Goal: Task Accomplishment & Management: Use online tool/utility

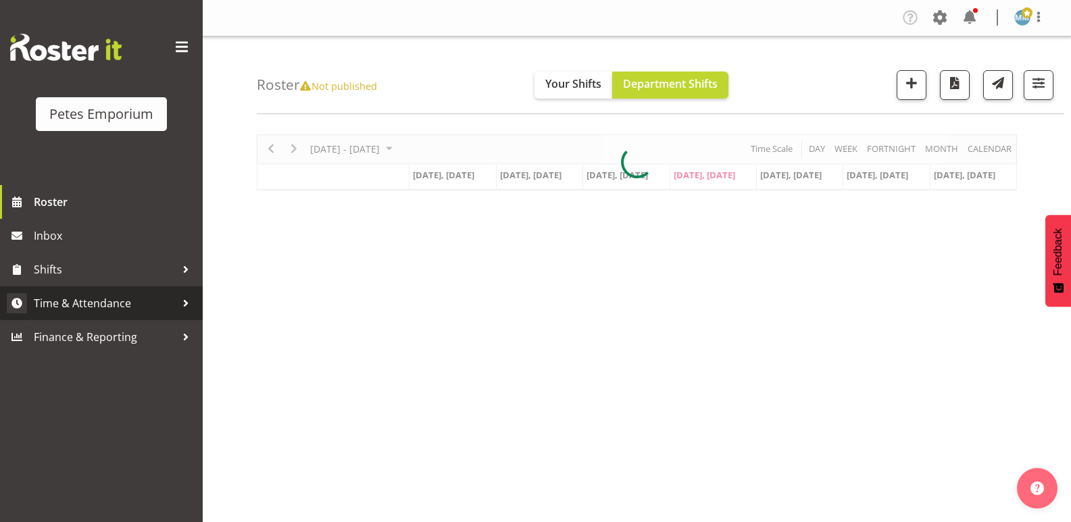
click at [121, 301] on span "Time & Attendance" at bounding box center [105, 303] width 142 height 20
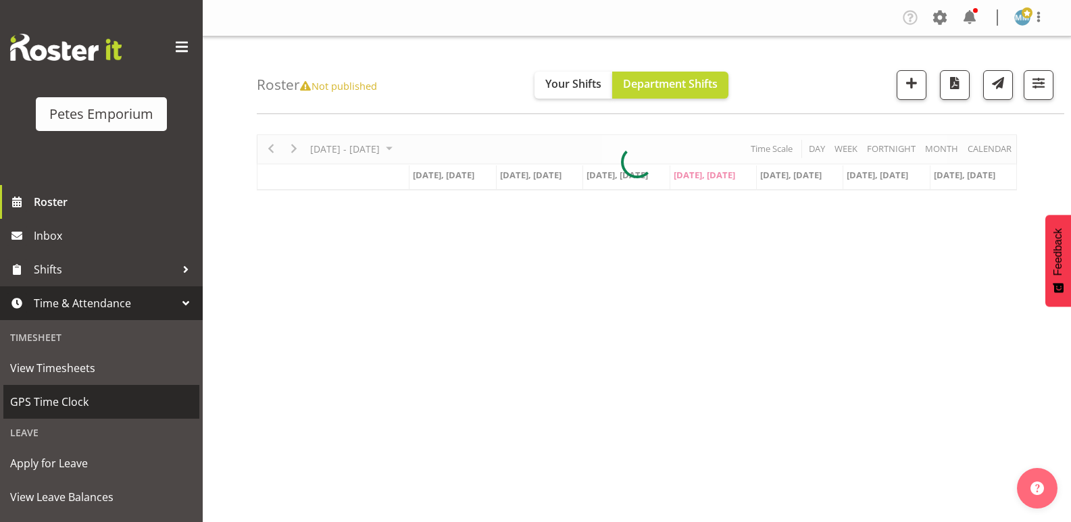
click at [83, 401] on span "GPS Time Clock" at bounding box center [101, 402] width 182 height 20
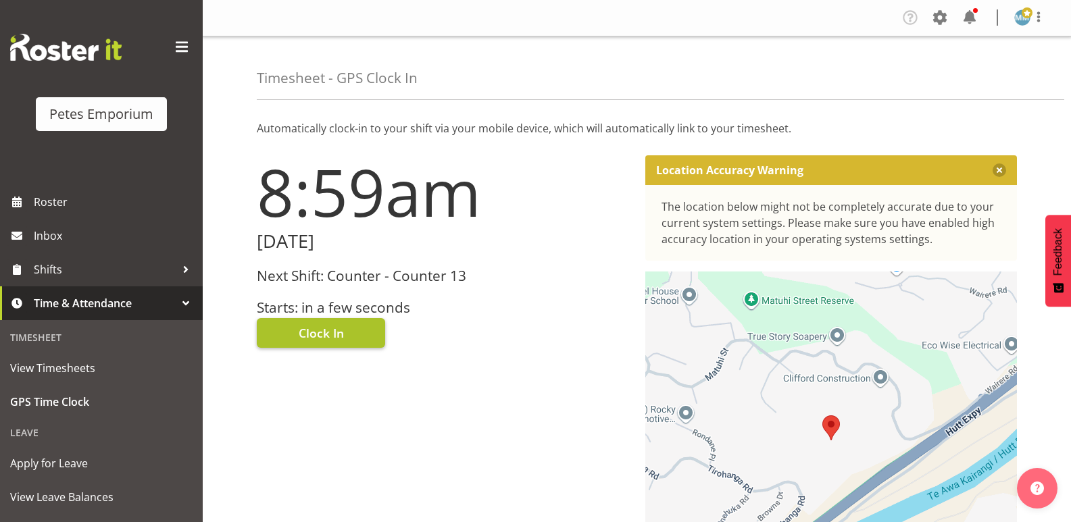
click at [324, 334] on span "Clock In" at bounding box center [321, 333] width 45 height 18
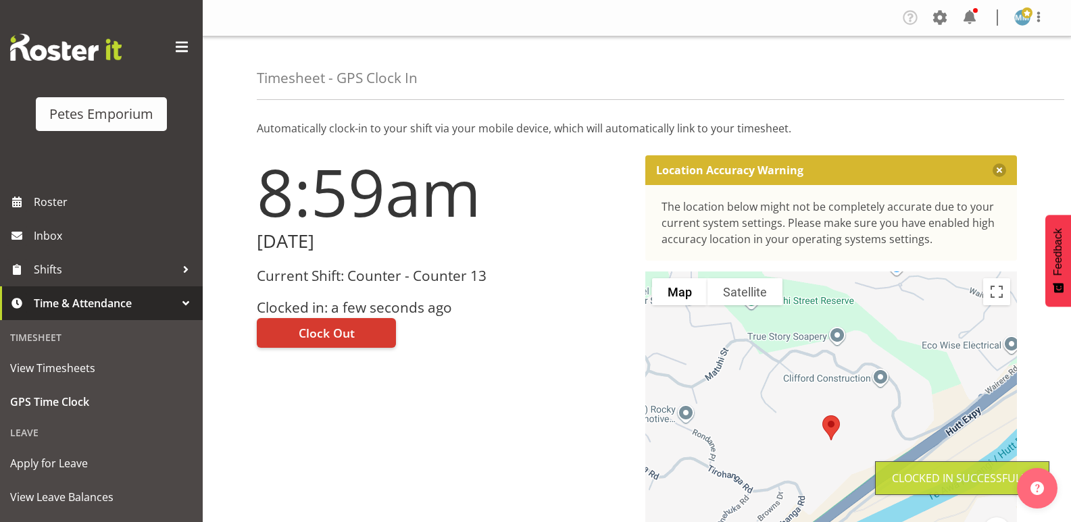
click at [1018, 14] on img at bounding box center [1022, 17] width 16 height 16
click at [958, 68] on link "Log Out" at bounding box center [982, 71] width 130 height 24
click at [963, 13] on span at bounding box center [970, 18] width 22 height 22
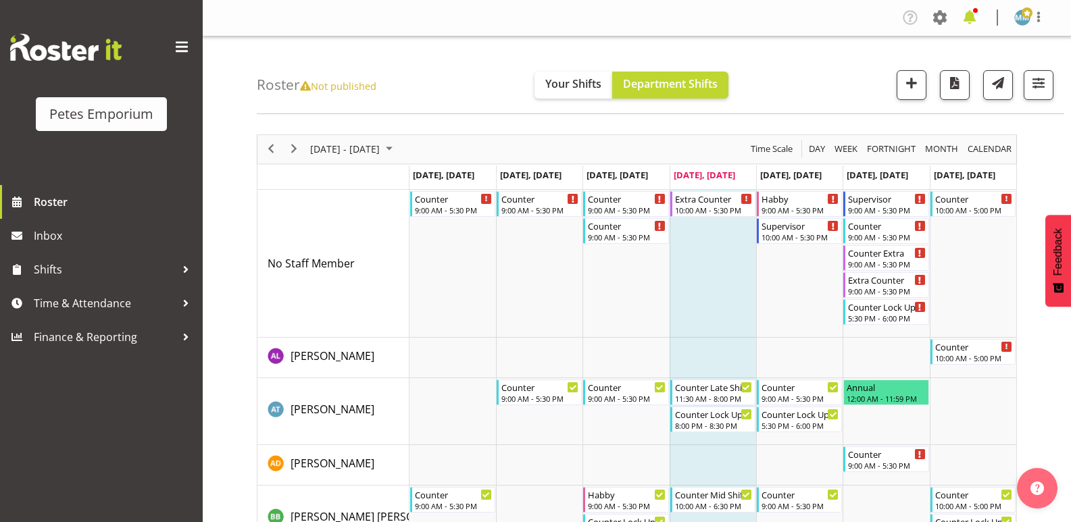
click at [964, 15] on span at bounding box center [970, 18] width 22 height 22
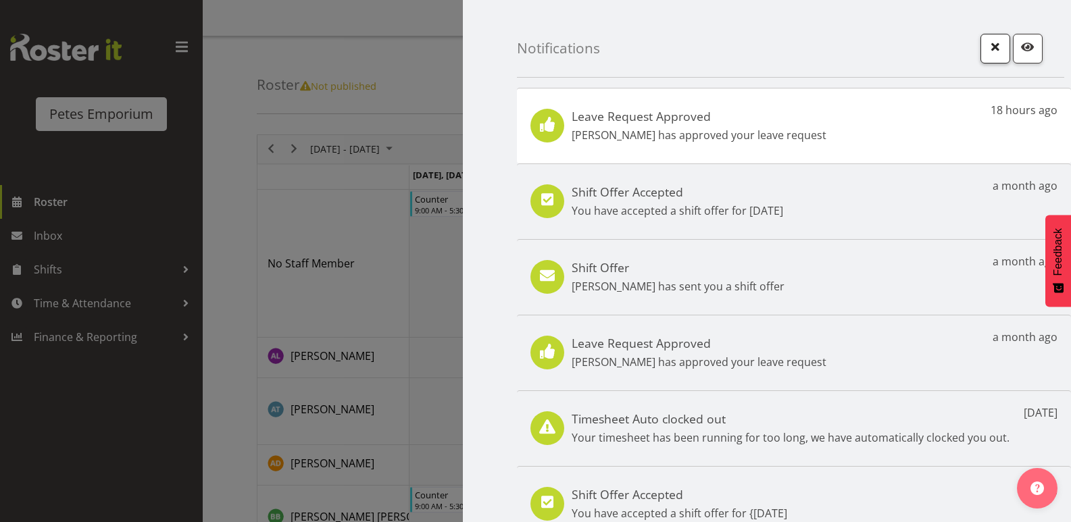
click at [987, 43] on span "button" at bounding box center [996, 47] width 18 height 18
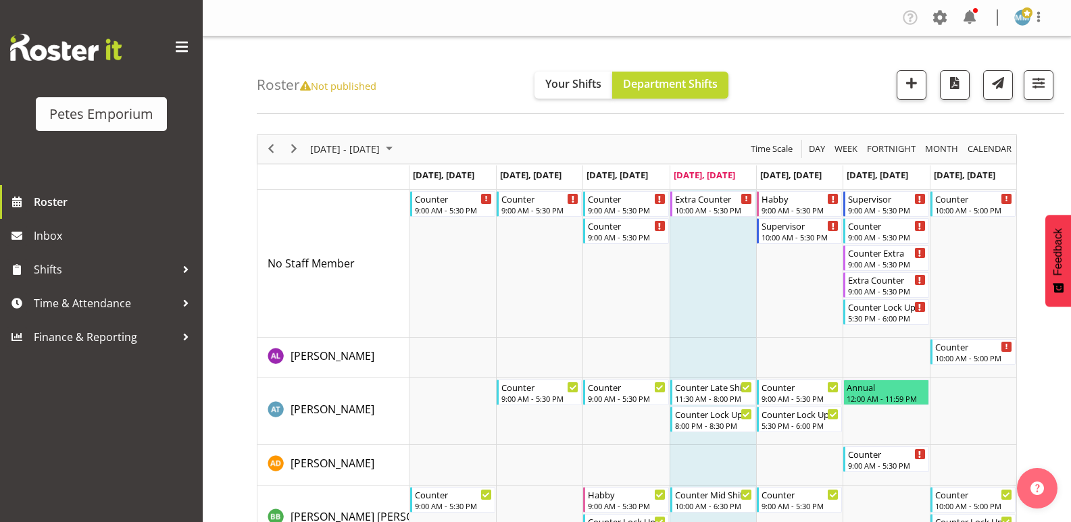
click at [1016, 18] on img at bounding box center [1022, 17] width 16 height 16
click at [966, 75] on link "Log Out" at bounding box center [982, 71] width 130 height 24
